Goal: Task Accomplishment & Management: Manage account settings

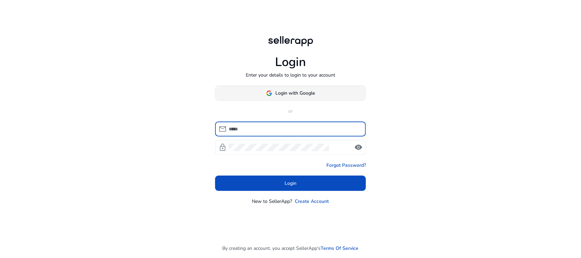
click at [325, 88] on span at bounding box center [290, 93] width 150 height 16
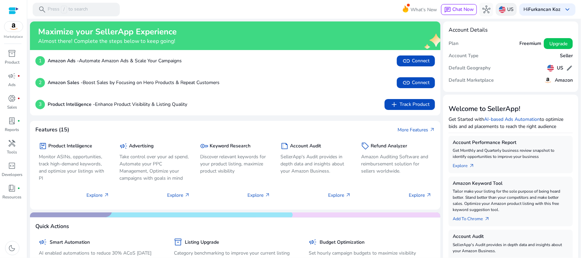
click at [507, 11] on p "US" at bounding box center [510, 9] width 6 height 12
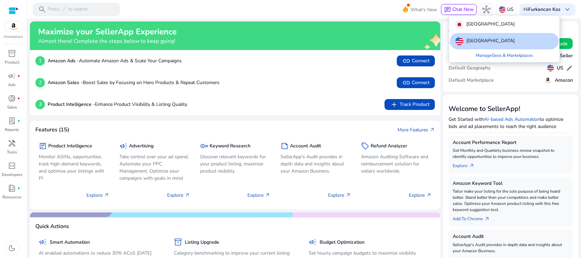
click at [16, 141] on div at bounding box center [290, 129] width 581 height 258
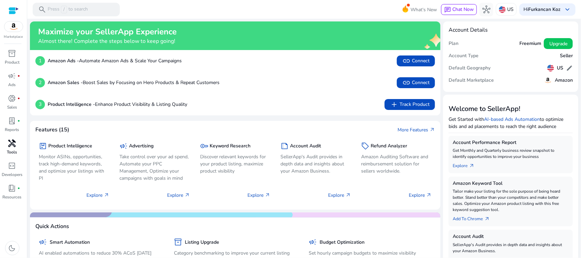
click at [14, 148] on div "handyman" at bounding box center [12, 143] width 19 height 11
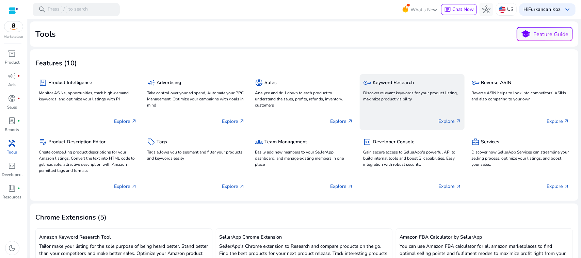
click at [411, 106] on div "key Keyword Research Discover relevant keywords for your product listing, maxim…" at bounding box center [411, 102] width 105 height 56
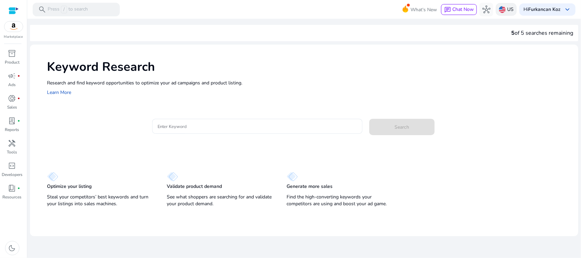
click at [498, 11] on div "US" at bounding box center [506, 9] width 21 height 13
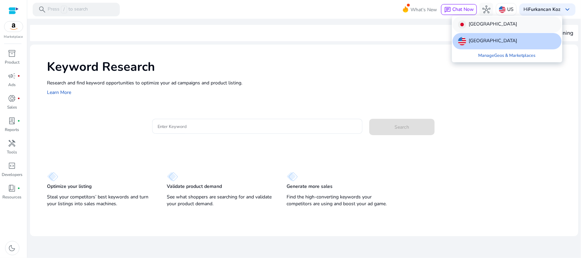
click at [504, 26] on div "[GEOGRAPHIC_DATA]" at bounding box center [506, 24] width 109 height 16
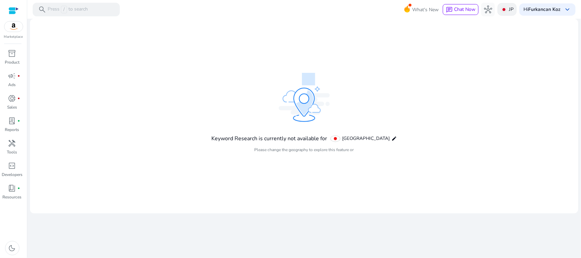
click at [507, 11] on img at bounding box center [503, 9] width 7 height 7
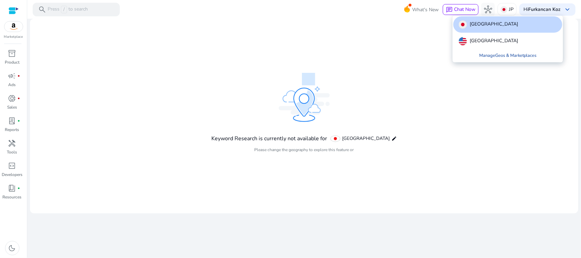
click at [497, 56] on link "Manage Geos & Marketplaces" at bounding box center [507, 55] width 68 height 12
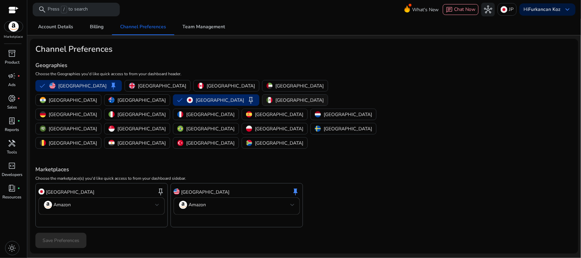
click at [275, 101] on p "[GEOGRAPHIC_DATA]" at bounding box center [299, 100] width 48 height 7
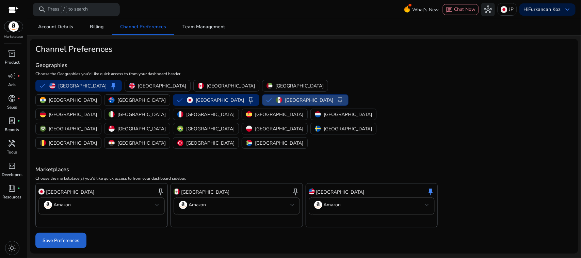
click at [77, 237] on span "Save Preferences" at bounding box center [61, 240] width 37 height 7
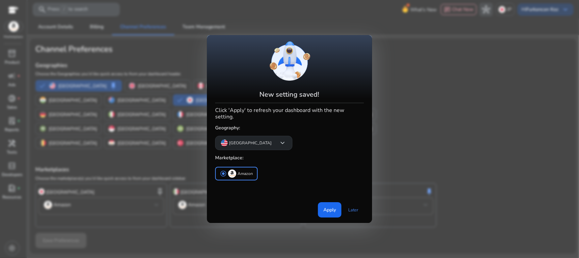
click at [240, 144] on p "[GEOGRAPHIC_DATA]" at bounding box center [250, 143] width 43 height 6
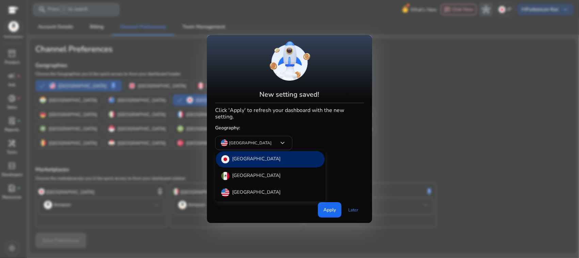
click at [334, 206] on div at bounding box center [289, 129] width 579 height 258
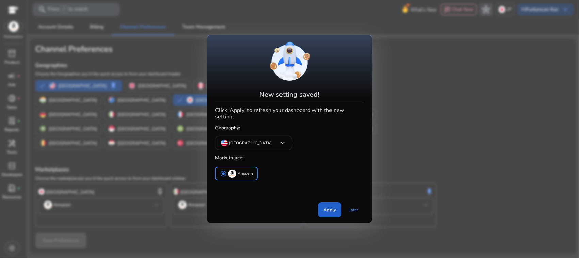
click at [326, 207] on span "Apply" at bounding box center [329, 209] width 13 height 7
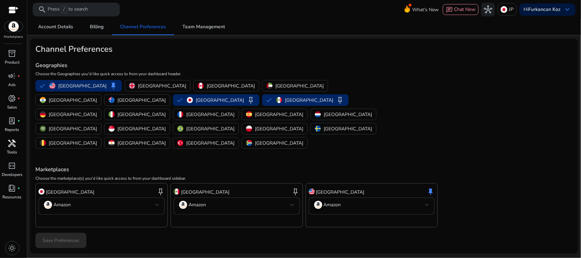
click at [18, 148] on div "handyman" at bounding box center [12, 143] width 19 height 11
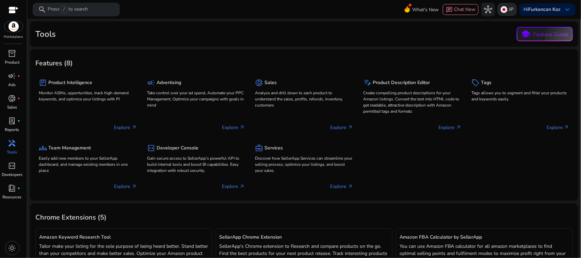
click at [502, 11] on img at bounding box center [503, 9] width 7 height 7
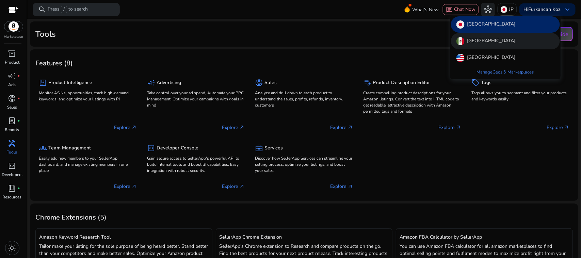
click at [495, 41] on div "[GEOGRAPHIC_DATA]" at bounding box center [505, 41] width 109 height 16
